Goal: Information Seeking & Learning: Learn about a topic

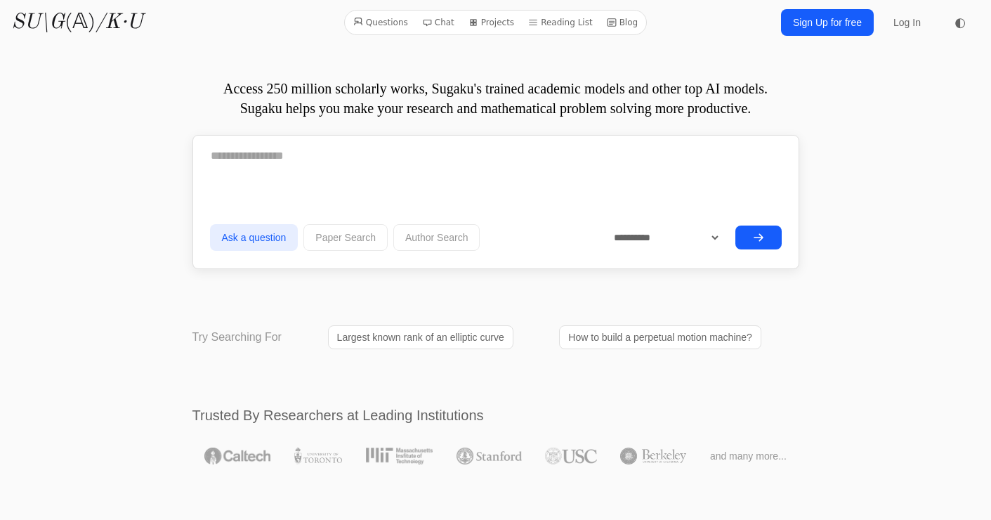
click at [422, 184] on div at bounding box center [496, 161] width 572 height 46
click at [419, 174] on textarea at bounding box center [496, 155] width 572 height 35
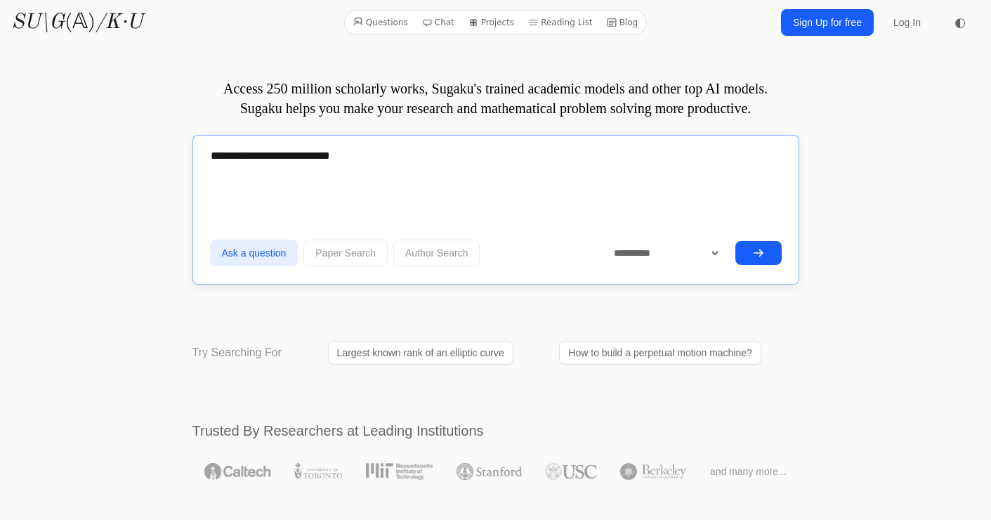
type textarea "**********"
click at [759, 259] on icon "submit" at bounding box center [758, 252] width 11 height 11
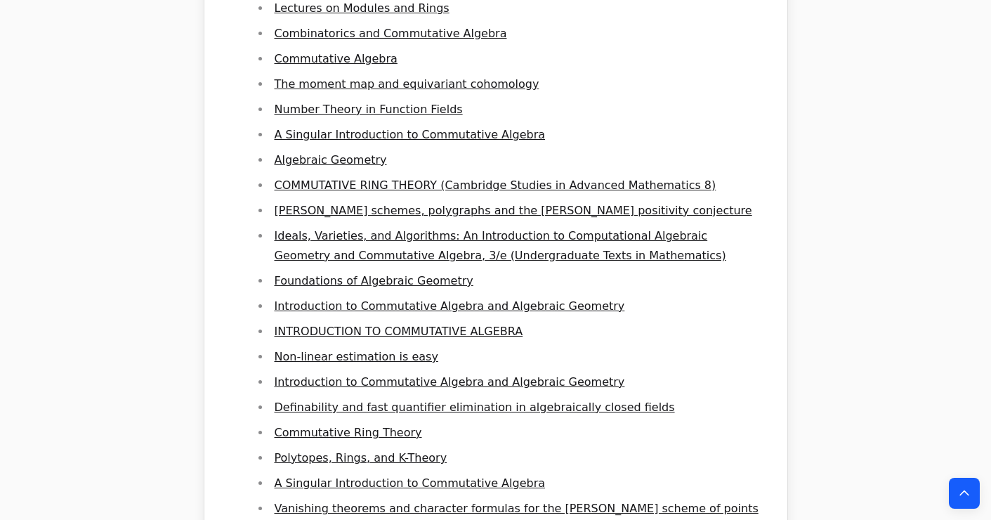
scroll to position [4159, 0]
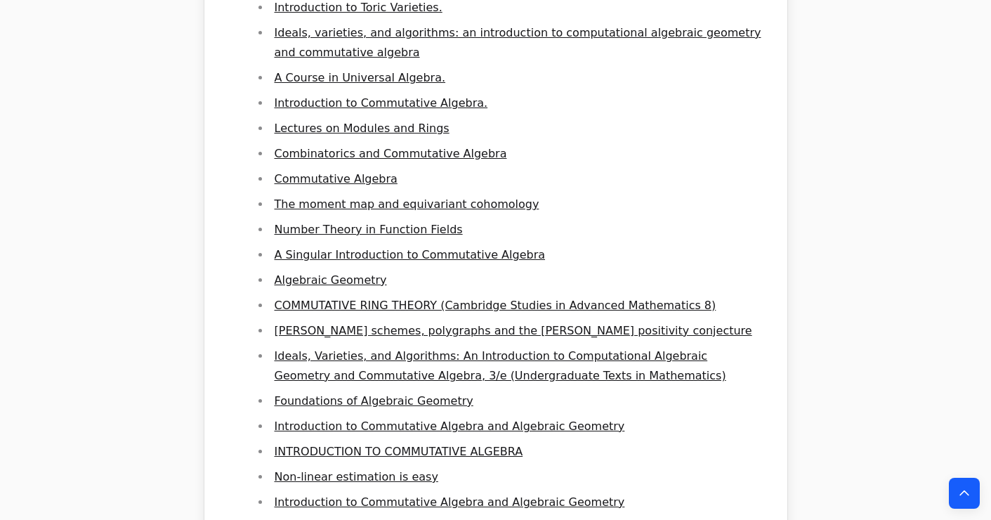
click at [425, 445] on link "INTRODUCTION TO COMMUTATIVE ALGEBRA" at bounding box center [399, 451] width 249 height 13
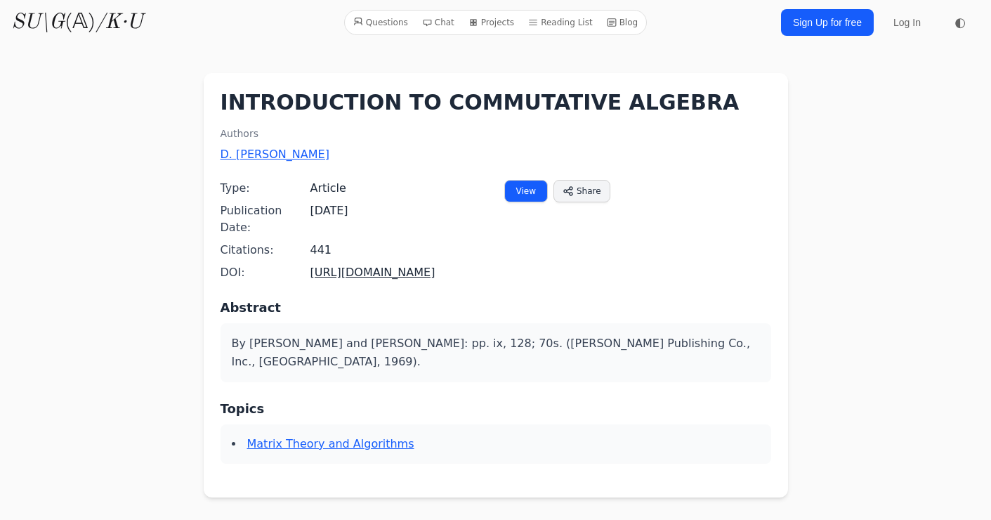
click at [527, 190] on link "View" at bounding box center [526, 191] width 44 height 22
